Goal: Check status: Check status

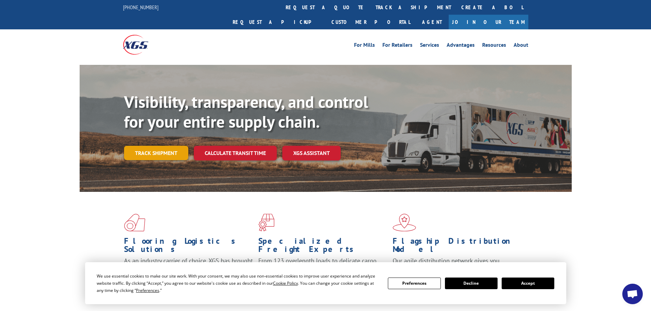
click at [162, 146] on link "Track shipment" at bounding box center [156, 153] width 64 height 14
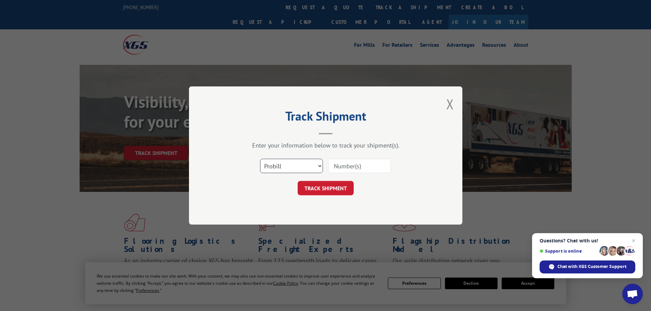
drag, startPoint x: 309, startPoint y: 161, endPoint x: 311, endPoint y: 164, distance: 3.7
click at [309, 161] on select "Select category... Probill BOL PO" at bounding box center [291, 166] width 63 height 14
select select "bol"
click at [260, 159] on select "Select category... Probill BOL PO" at bounding box center [291, 166] width 63 height 14
click at [342, 168] on input at bounding box center [359, 166] width 63 height 14
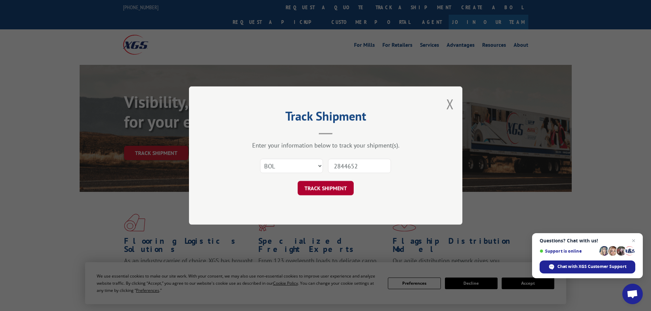
type input "2844652"
click at [333, 187] on button "TRACK SHIPMENT" at bounding box center [325, 188] width 56 height 14
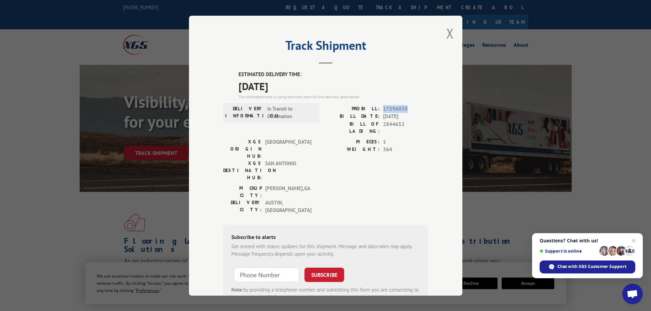
drag, startPoint x: 405, startPoint y: 109, endPoint x: 380, endPoint y: 109, distance: 24.9
click at [380, 109] on div "PROBILL: 17596030" at bounding box center [376, 109] width 102 height 8
copy span "17596030"
click at [450, 32] on button "Close modal" at bounding box center [450, 33] width 8 height 18
